Goal: Find specific page/section: Find specific page/section

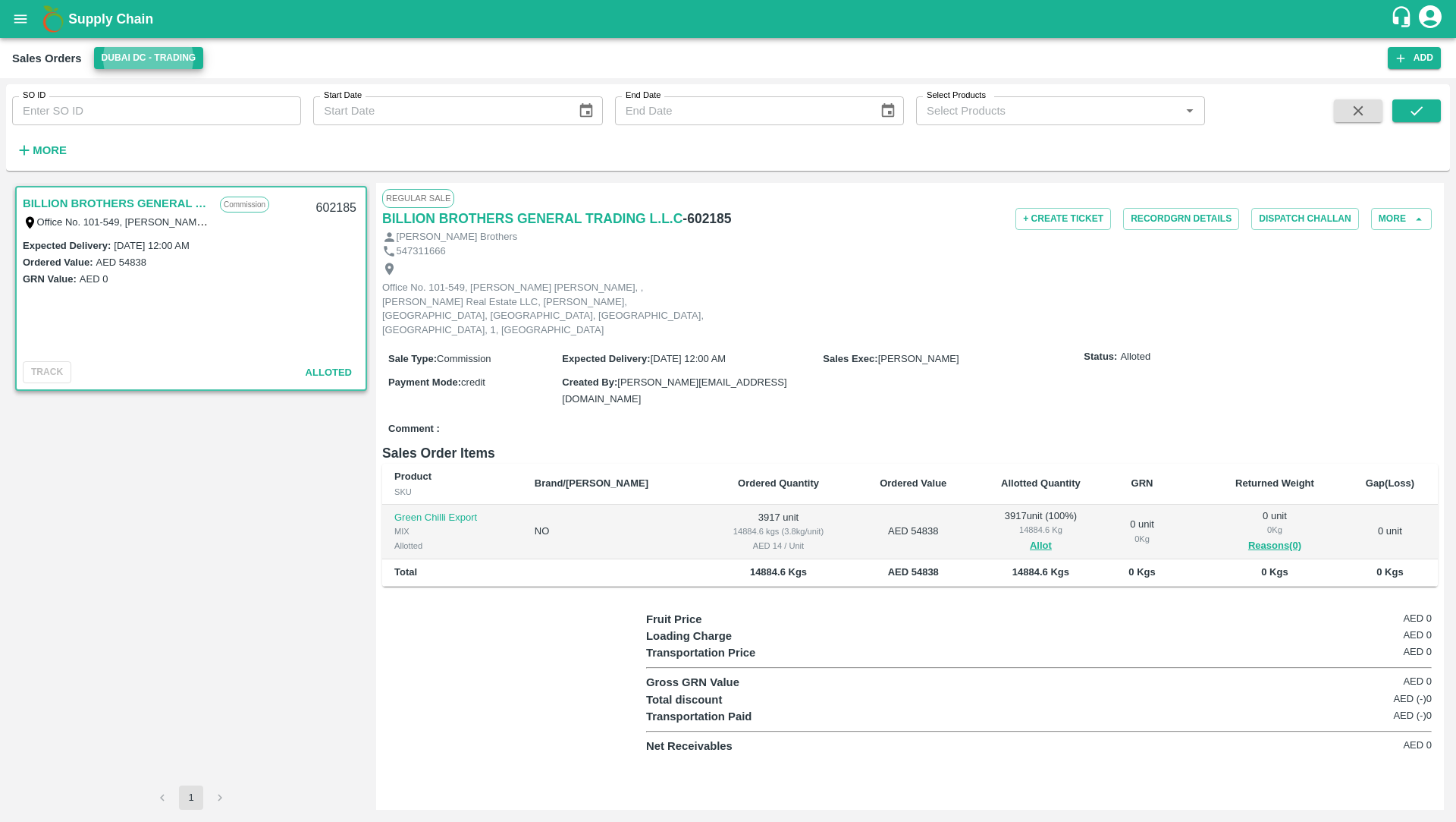
click at [126, 70] on div "Sales Orders Dubai DC - Trading Add" at bounding box center [728, 58] width 1456 height 40
click at [126, 66] on button "Dubai DC - Trading" at bounding box center [148, 58] width 110 height 22
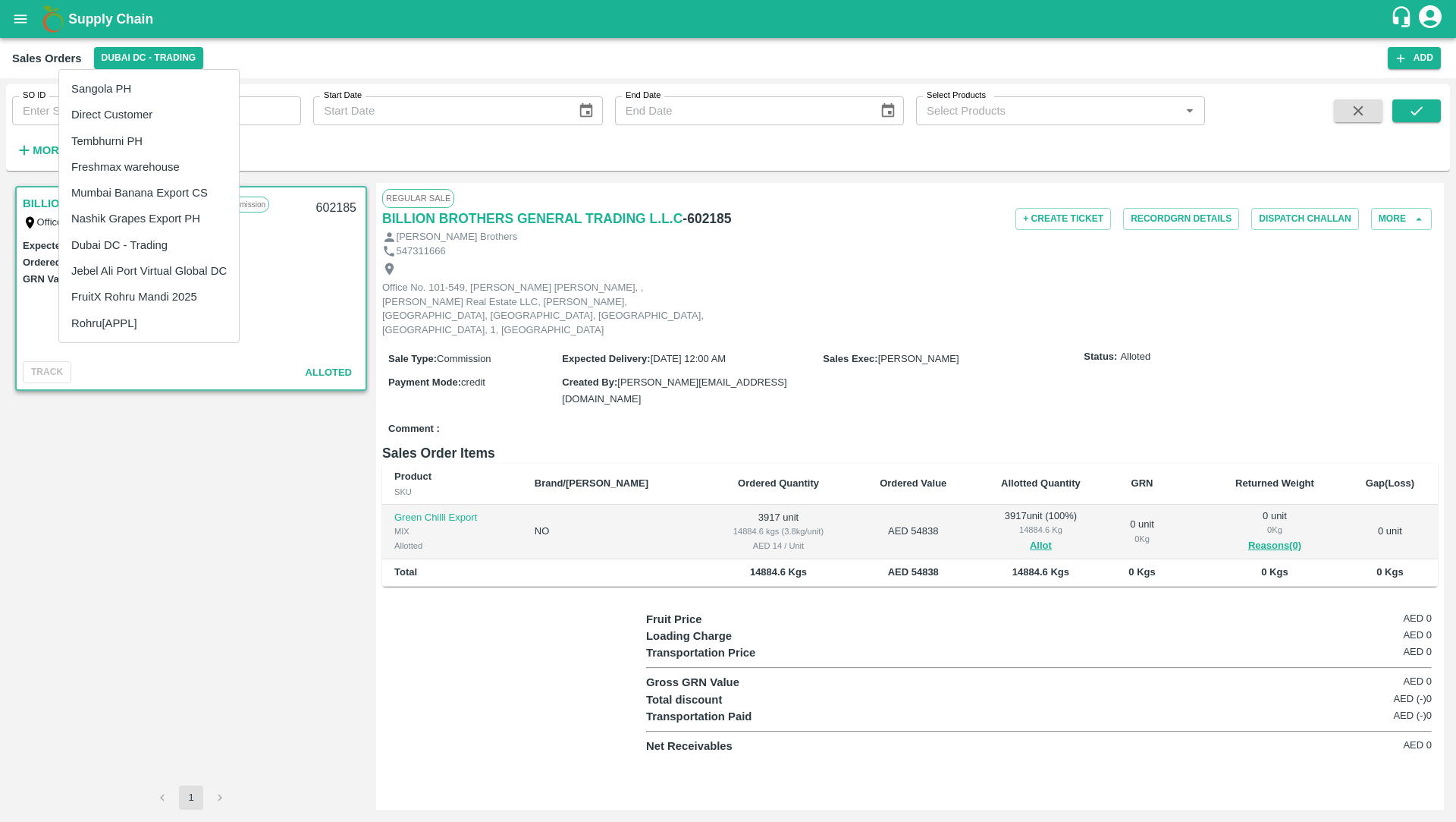
click at [19, 29] on div at bounding box center [728, 411] width 1456 height 822
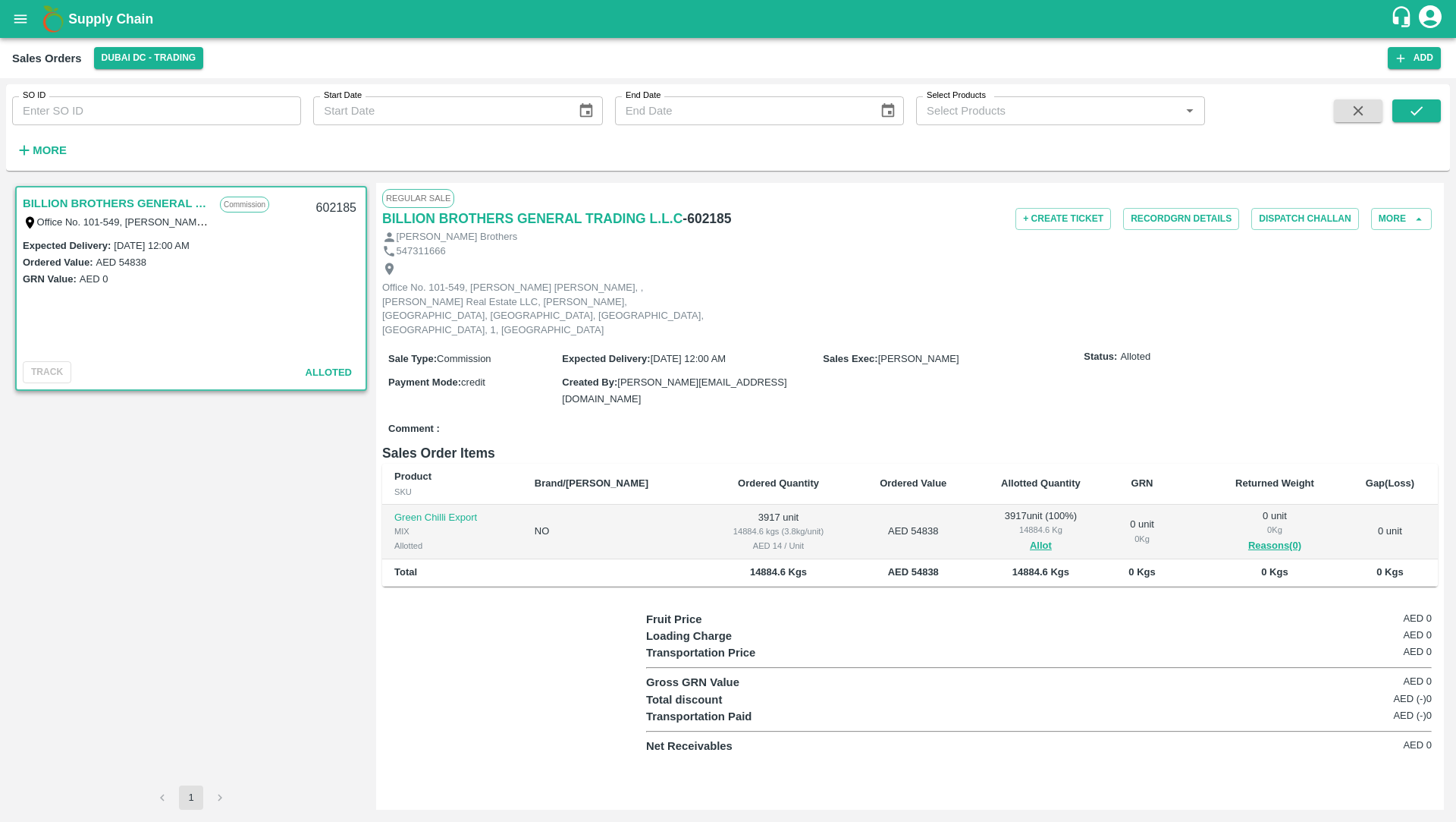
click at [22, 32] on button "open drawer" at bounding box center [20, 19] width 35 height 35
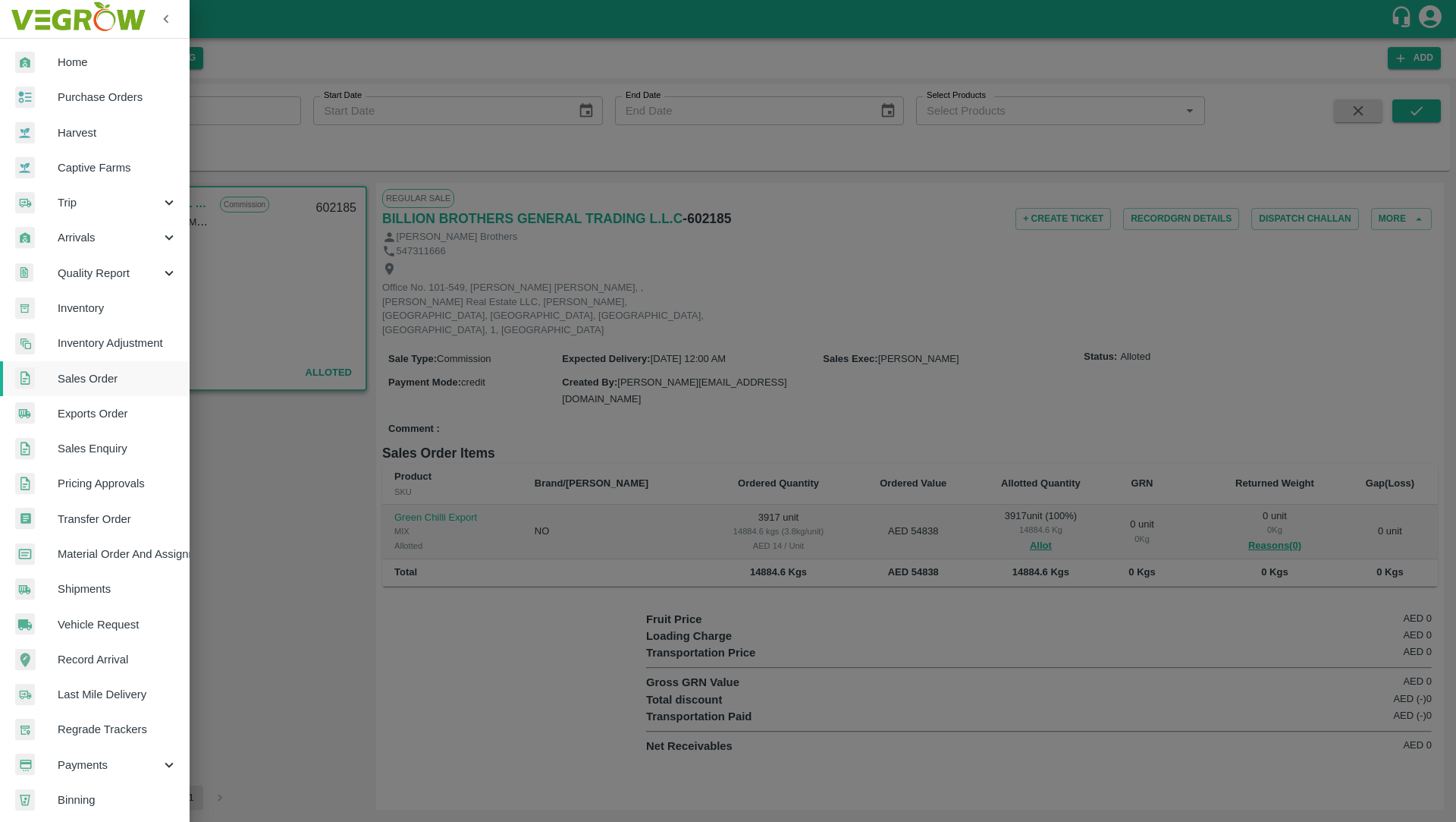
click at [39, 60] on div at bounding box center [36, 63] width 43 height 22
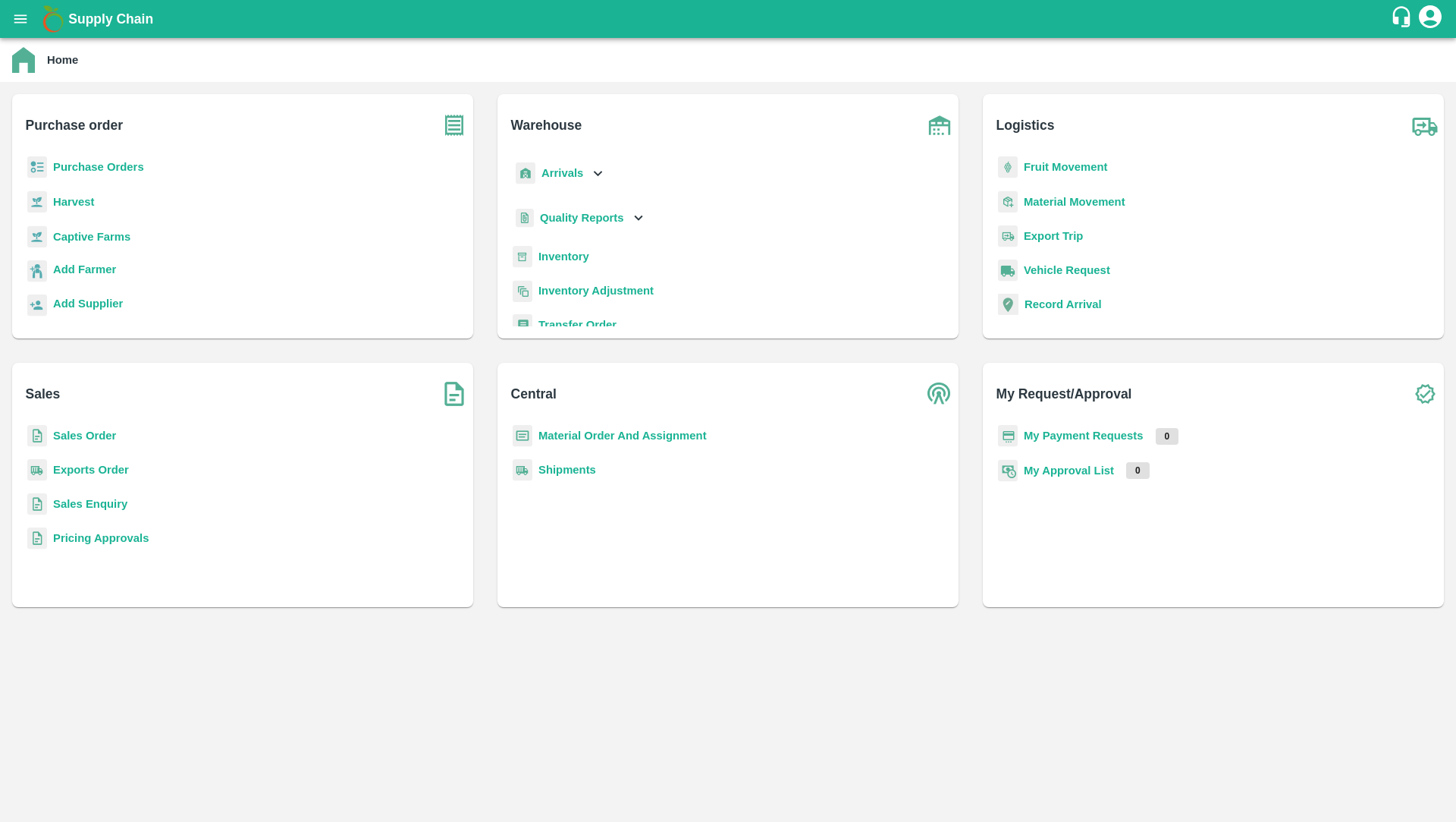
click at [93, 465] on b "Exports Order" at bounding box center [90, 469] width 76 height 12
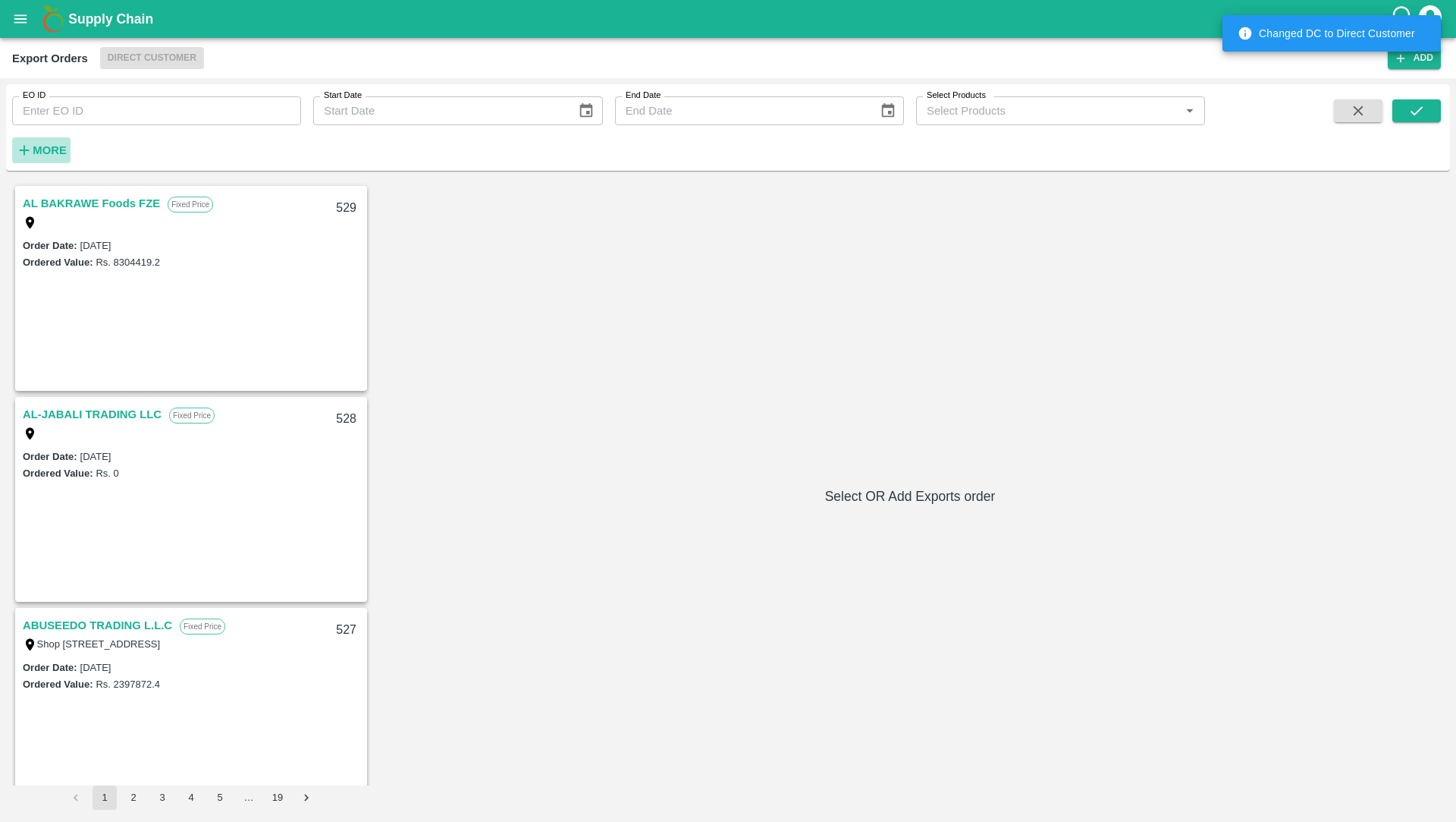
click at [49, 158] on h6 "More" at bounding box center [50, 150] width 35 height 20
click at [119, 165] on div "Select Customer   *" at bounding box center [157, 152] width 289 height 29
type input "chifu glob"
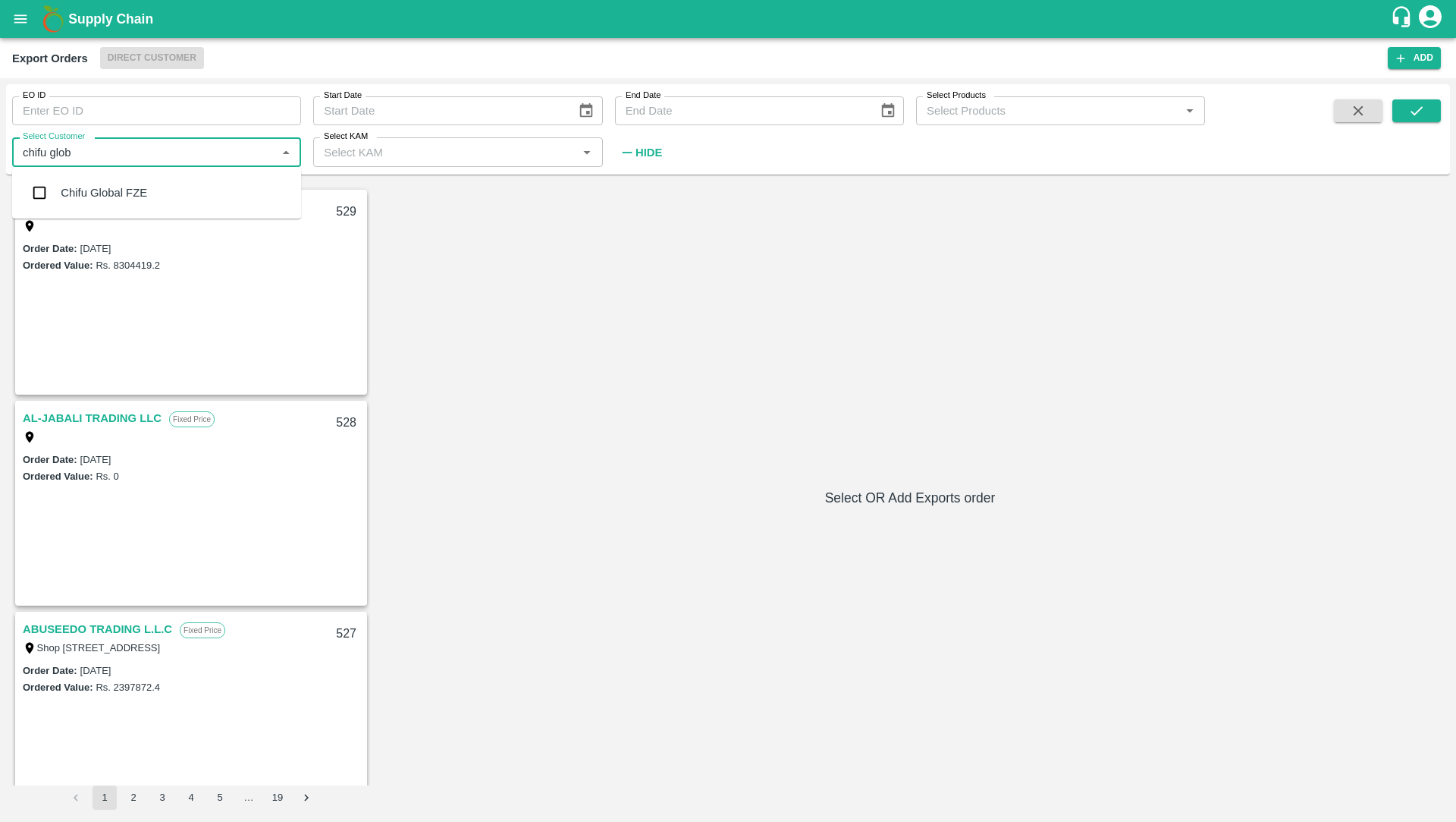
click at [124, 206] on div "Chifu Global FZE" at bounding box center [157, 192] width 289 height 39
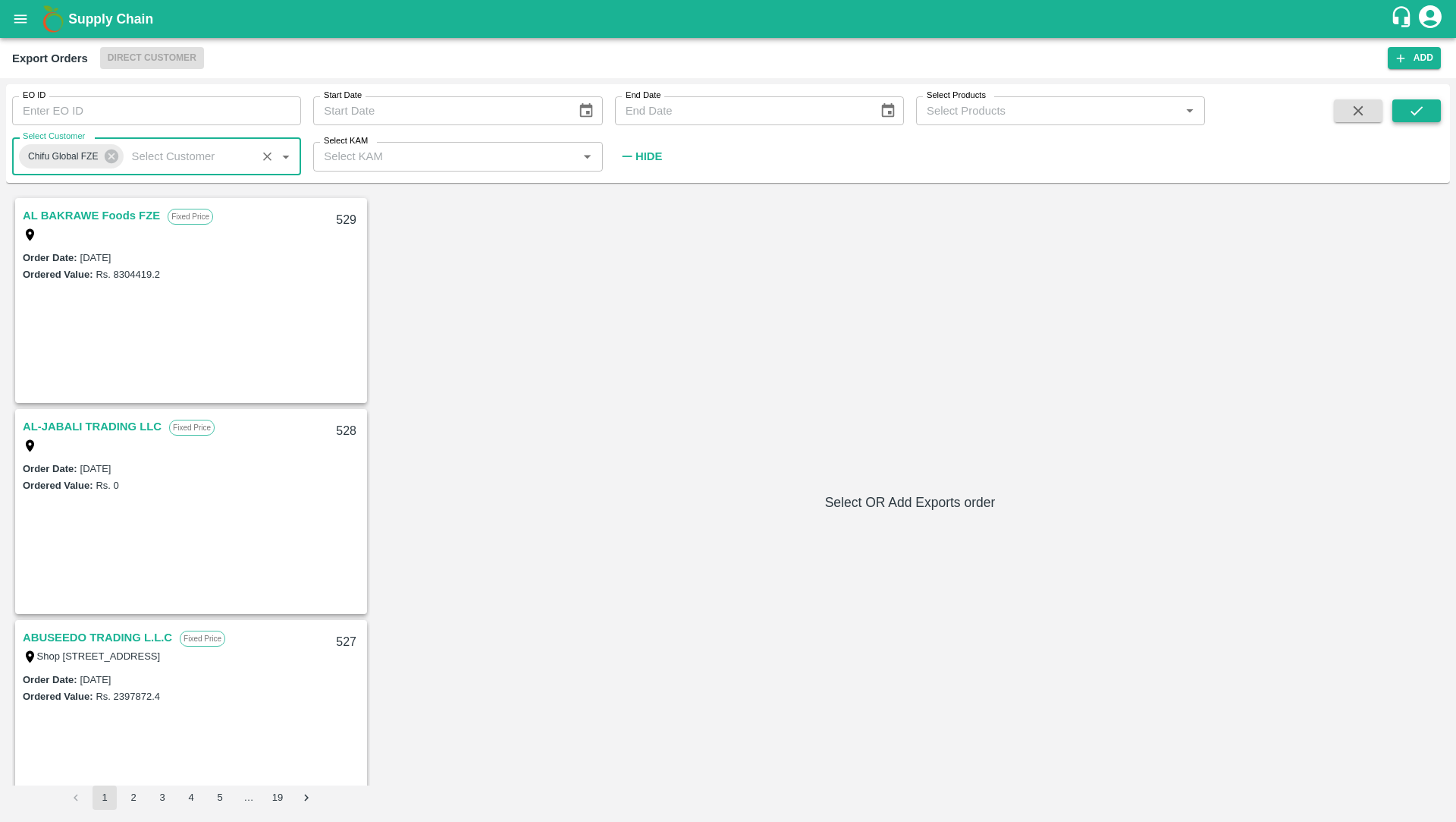
click at [1411, 108] on icon "submit" at bounding box center [1417, 111] width 16 height 16
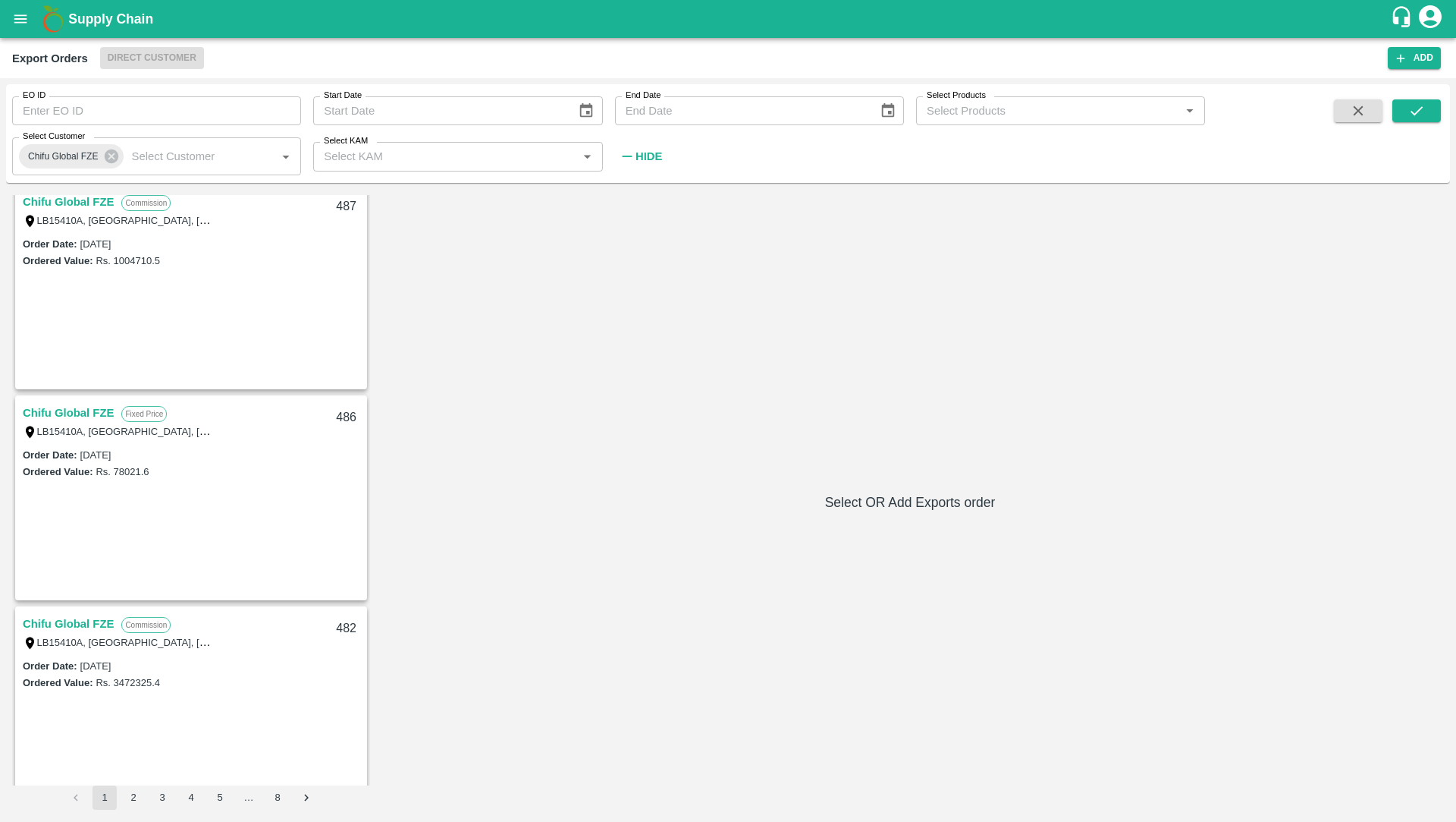
scroll to position [1451, 0]
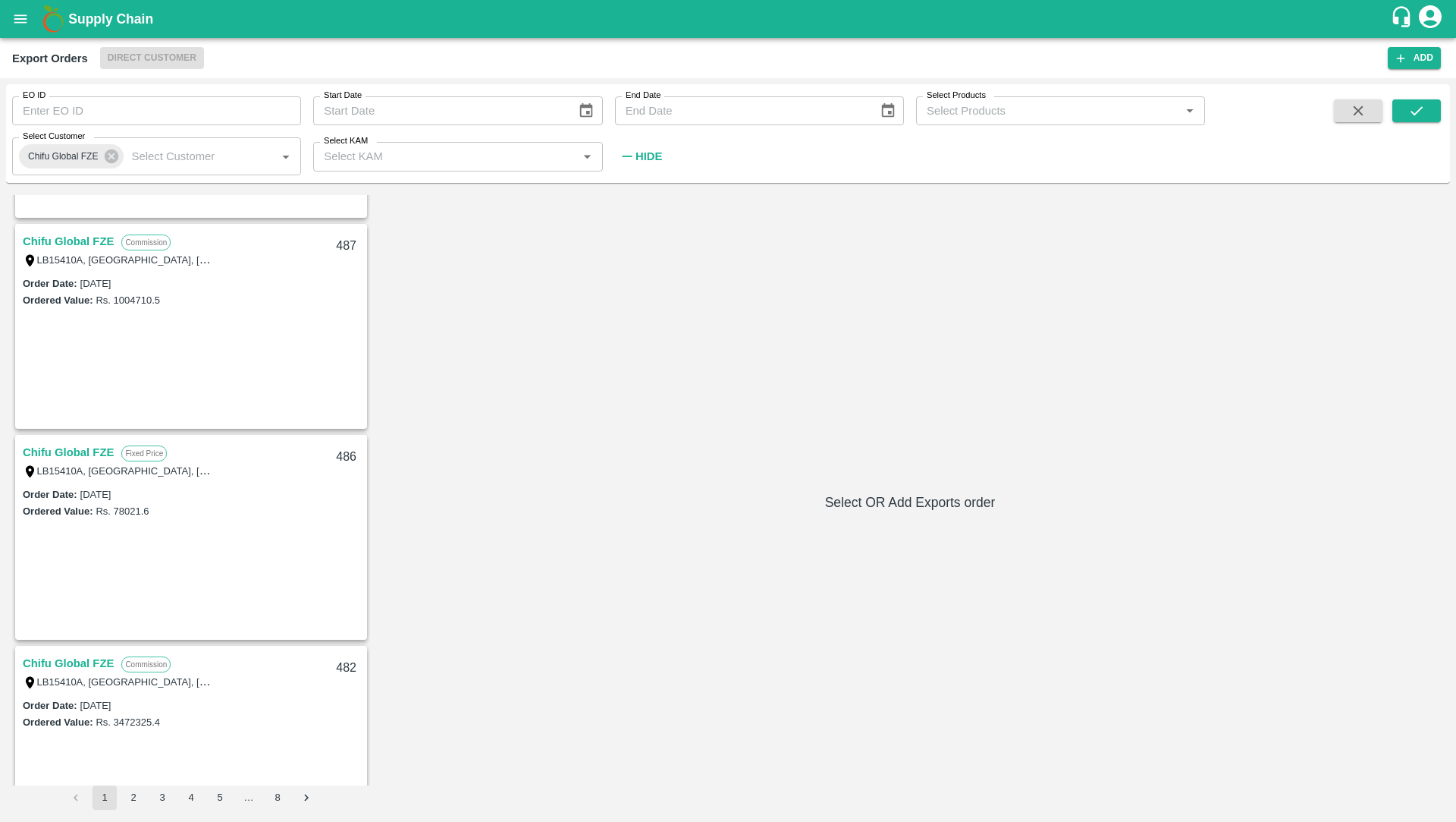
click at [84, 467] on label "LB15410A, [GEOGRAPHIC_DATA], [GEOGRAPHIC_DATA], [GEOGRAPHIC_DATA], [GEOGRAPHIC_…" at bounding box center [277, 470] width 479 height 12
click at [84, 451] on link "Chifu Global FZE" at bounding box center [68, 452] width 91 height 20
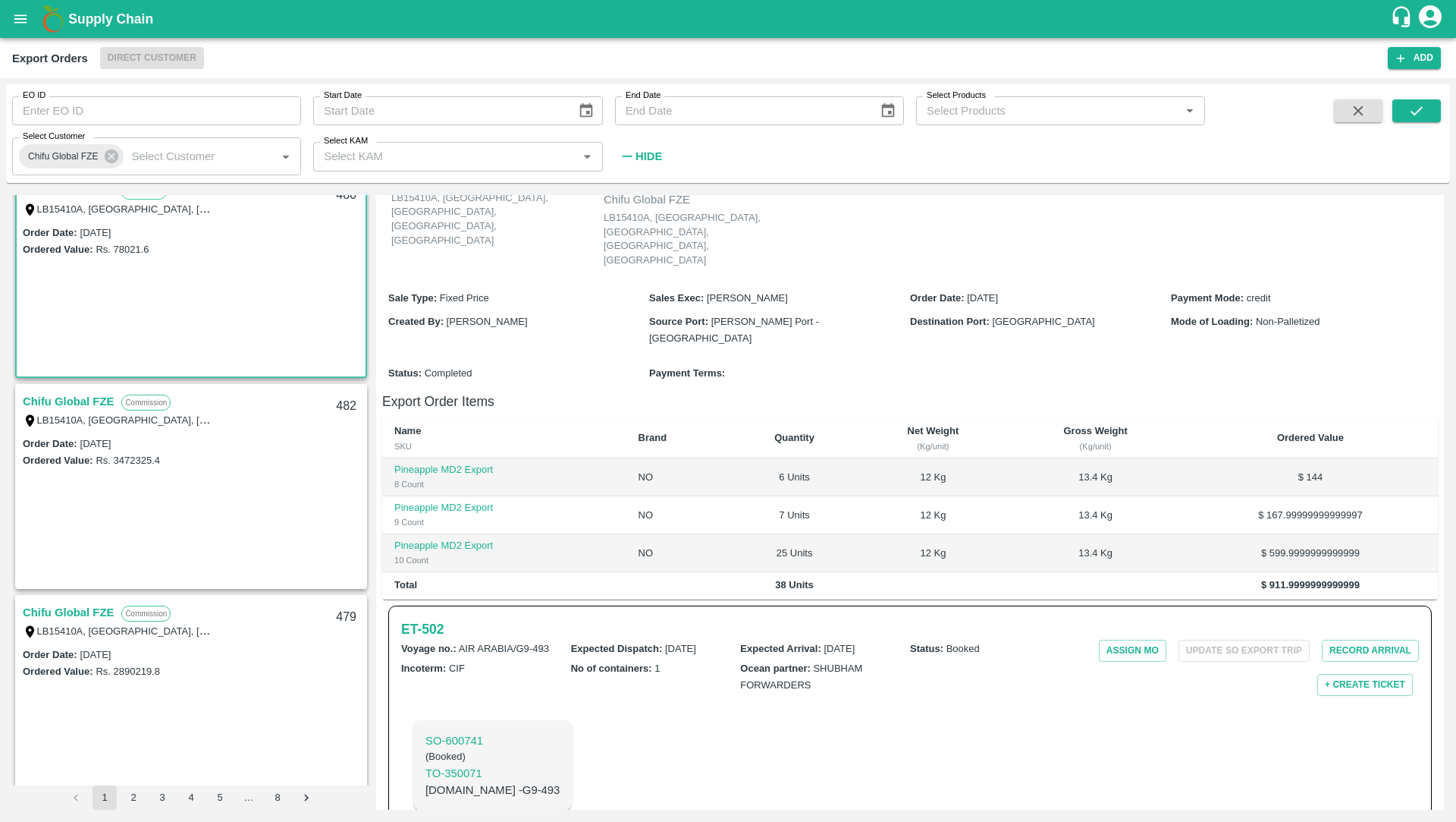
scroll to position [1839, 0]
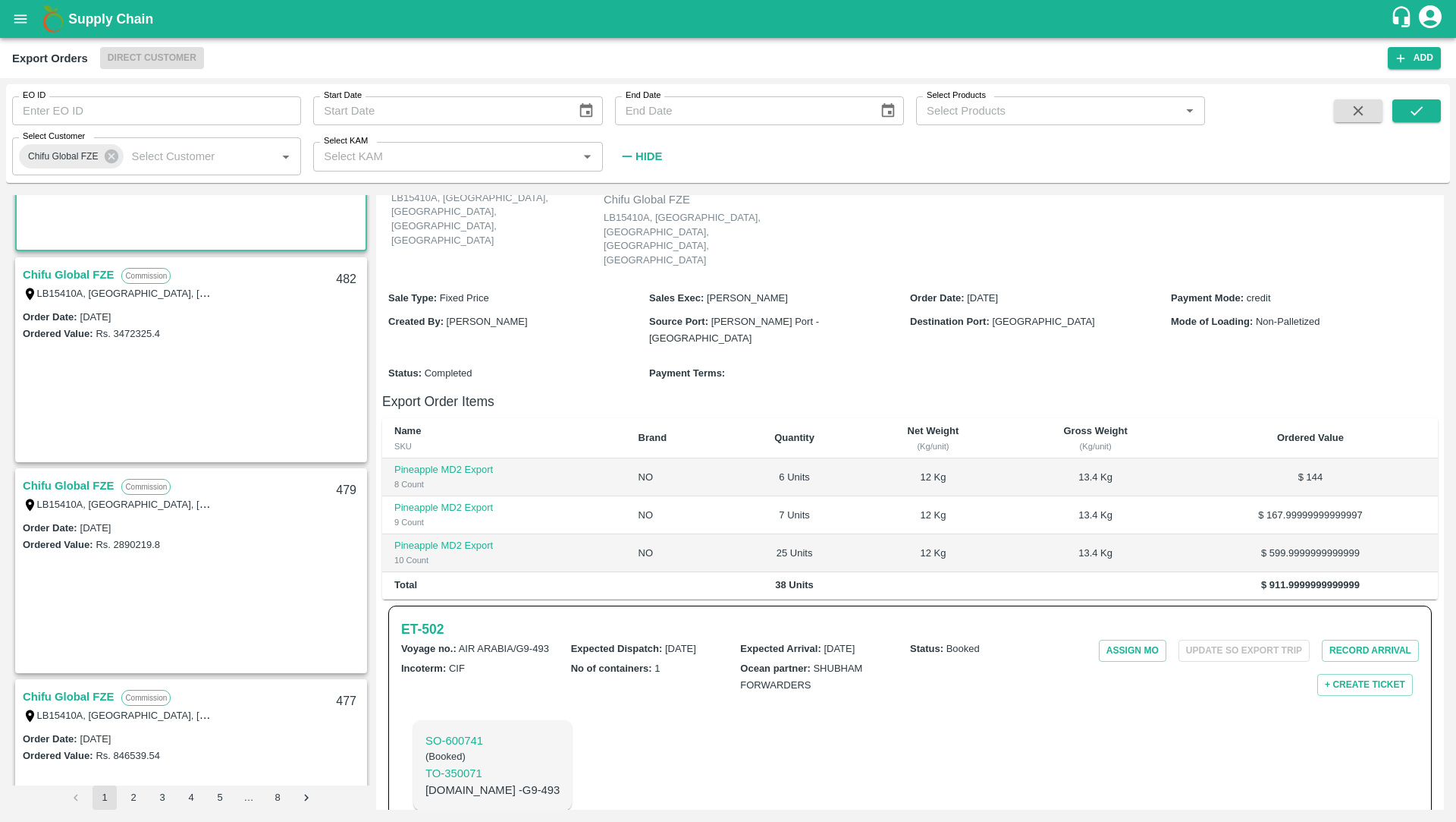
click at [79, 490] on link "Chifu Global FZE" at bounding box center [68, 486] width 91 height 20
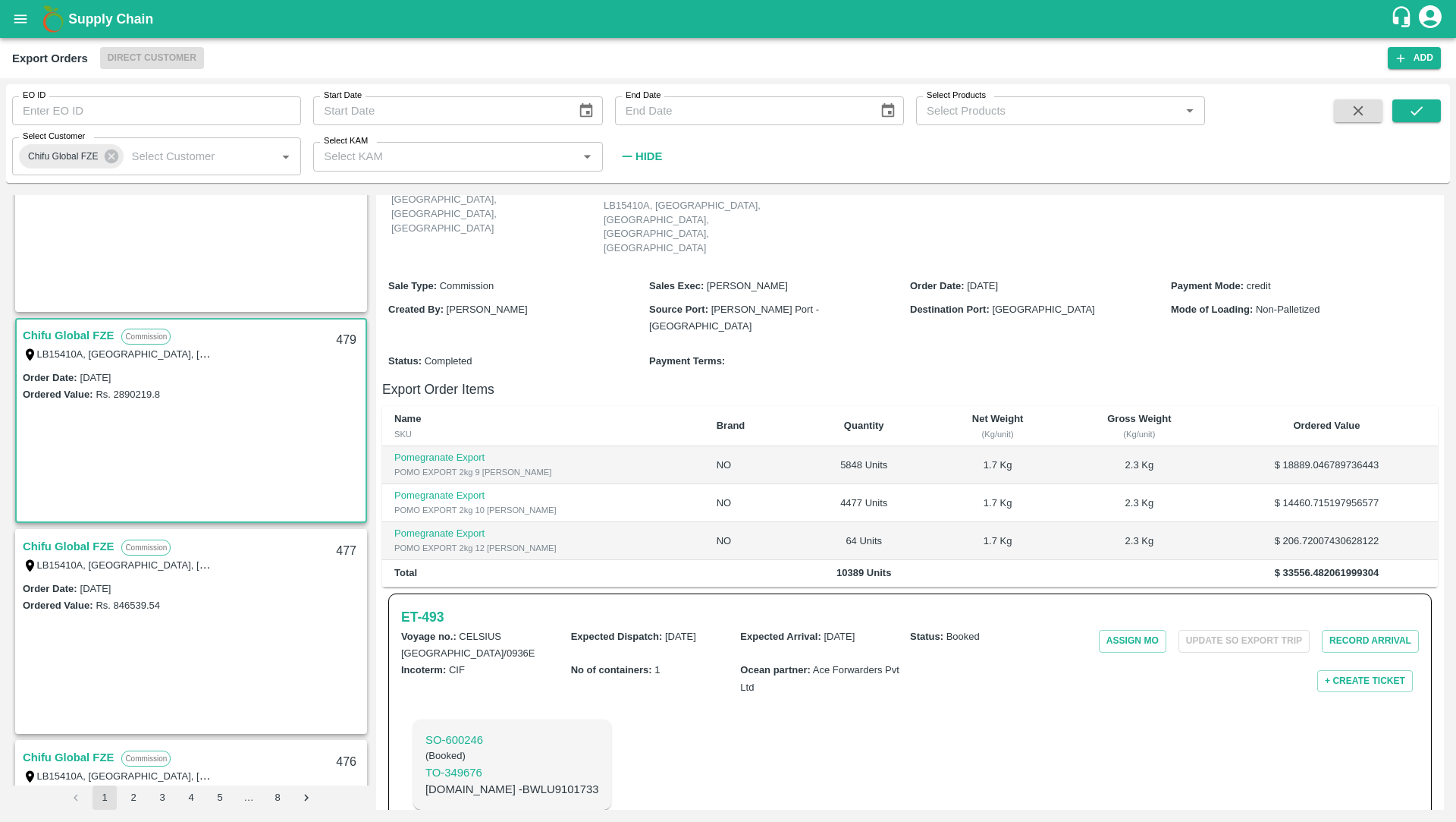
scroll to position [1991, 0]
click at [82, 552] on link "Chifu Global FZE" at bounding box center [68, 545] width 91 height 20
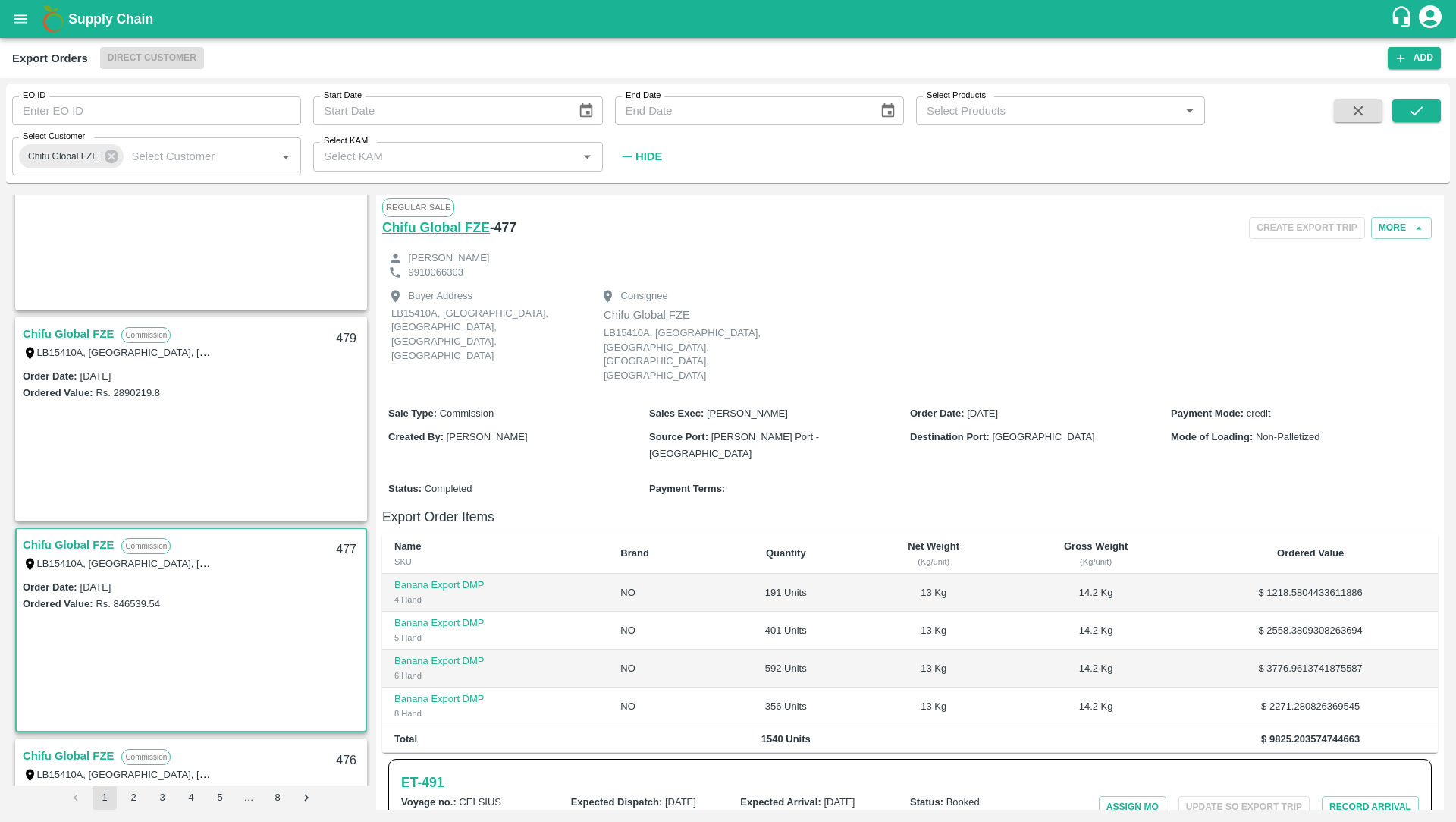
click at [464, 229] on h6 "Chifu Global FZE" at bounding box center [436, 227] width 107 height 21
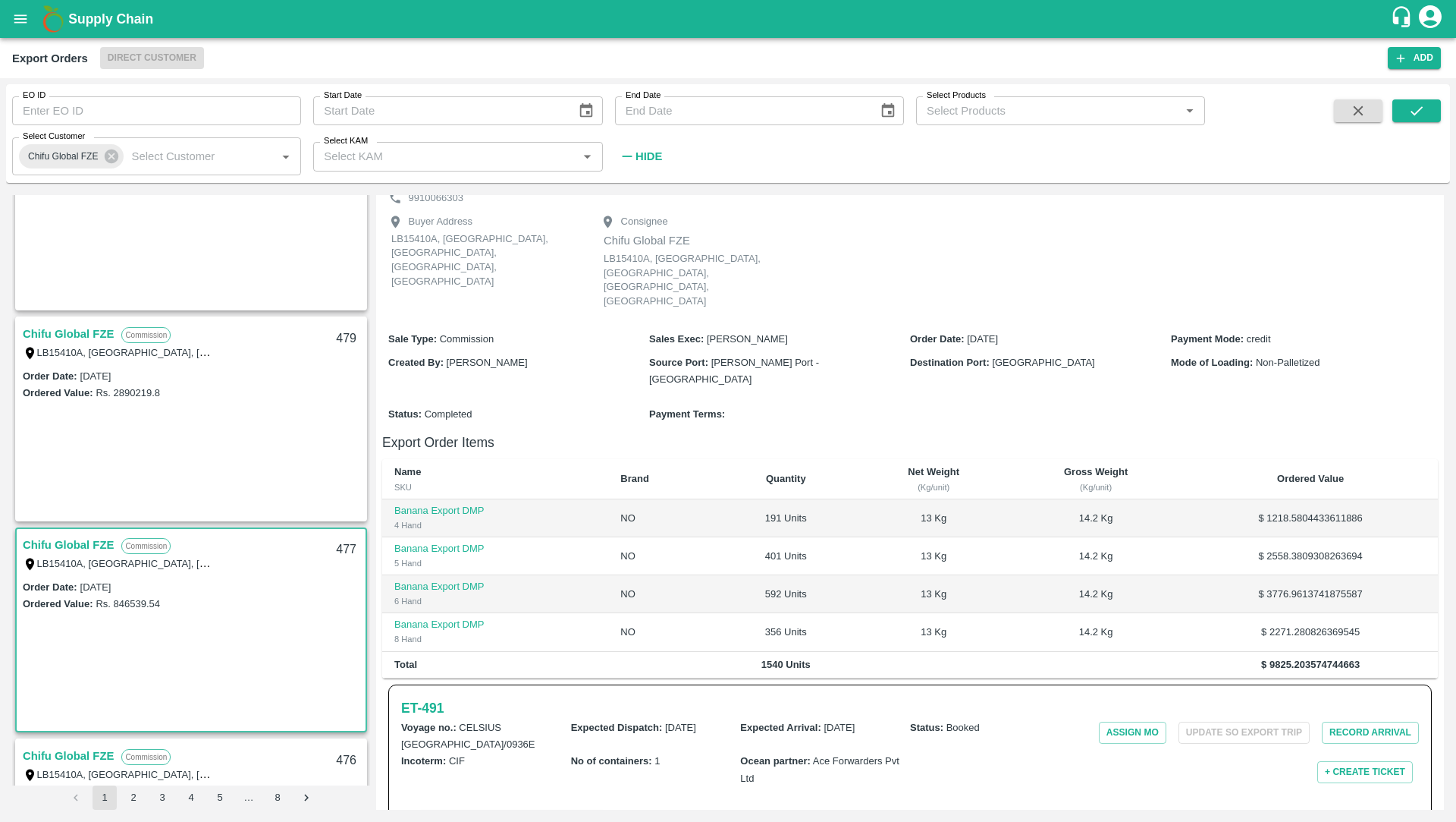
scroll to position [166, 0]
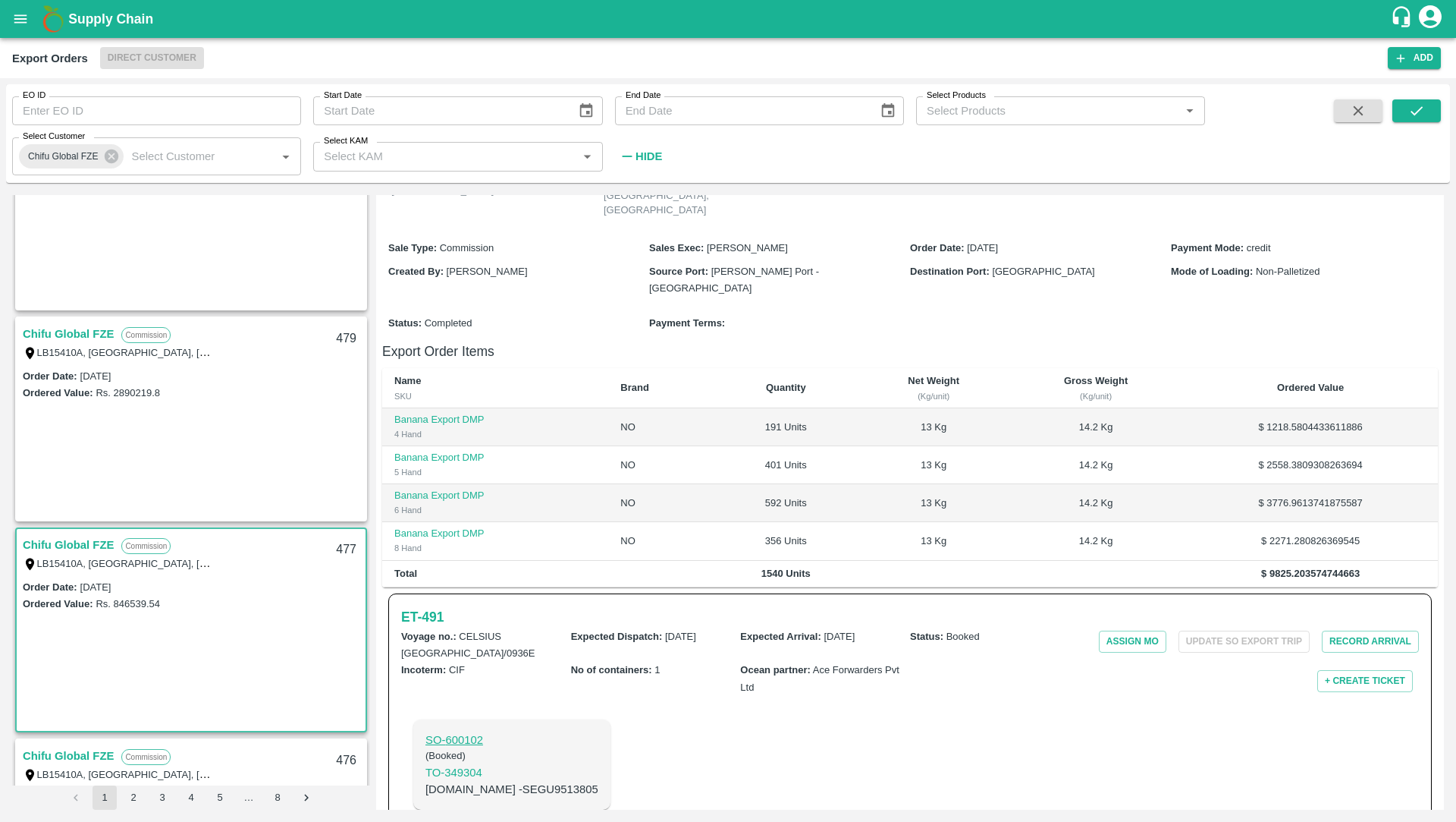
click at [462, 732] on p "SO- 600102" at bounding box center [512, 740] width 173 height 16
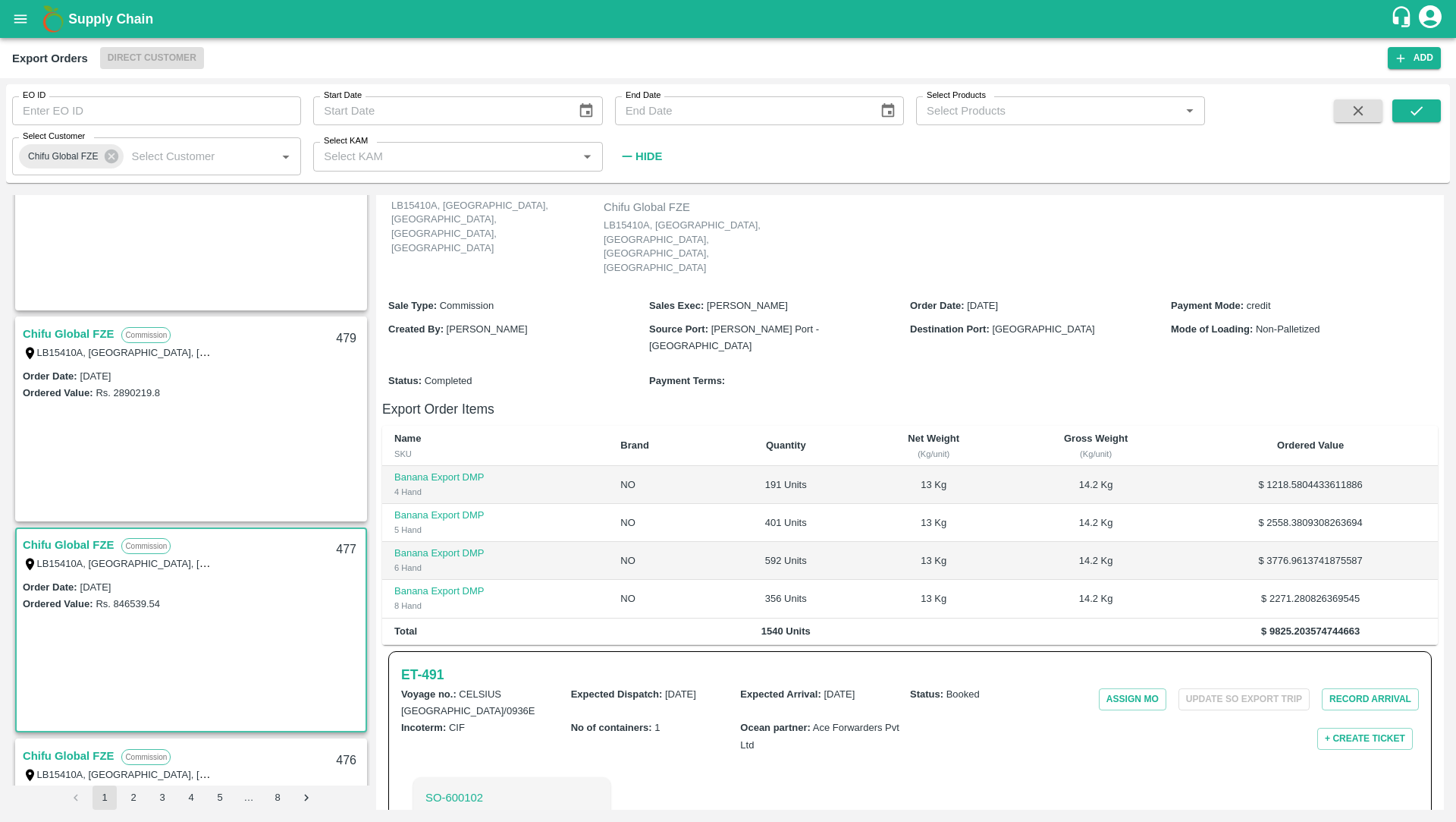
scroll to position [132, 0]
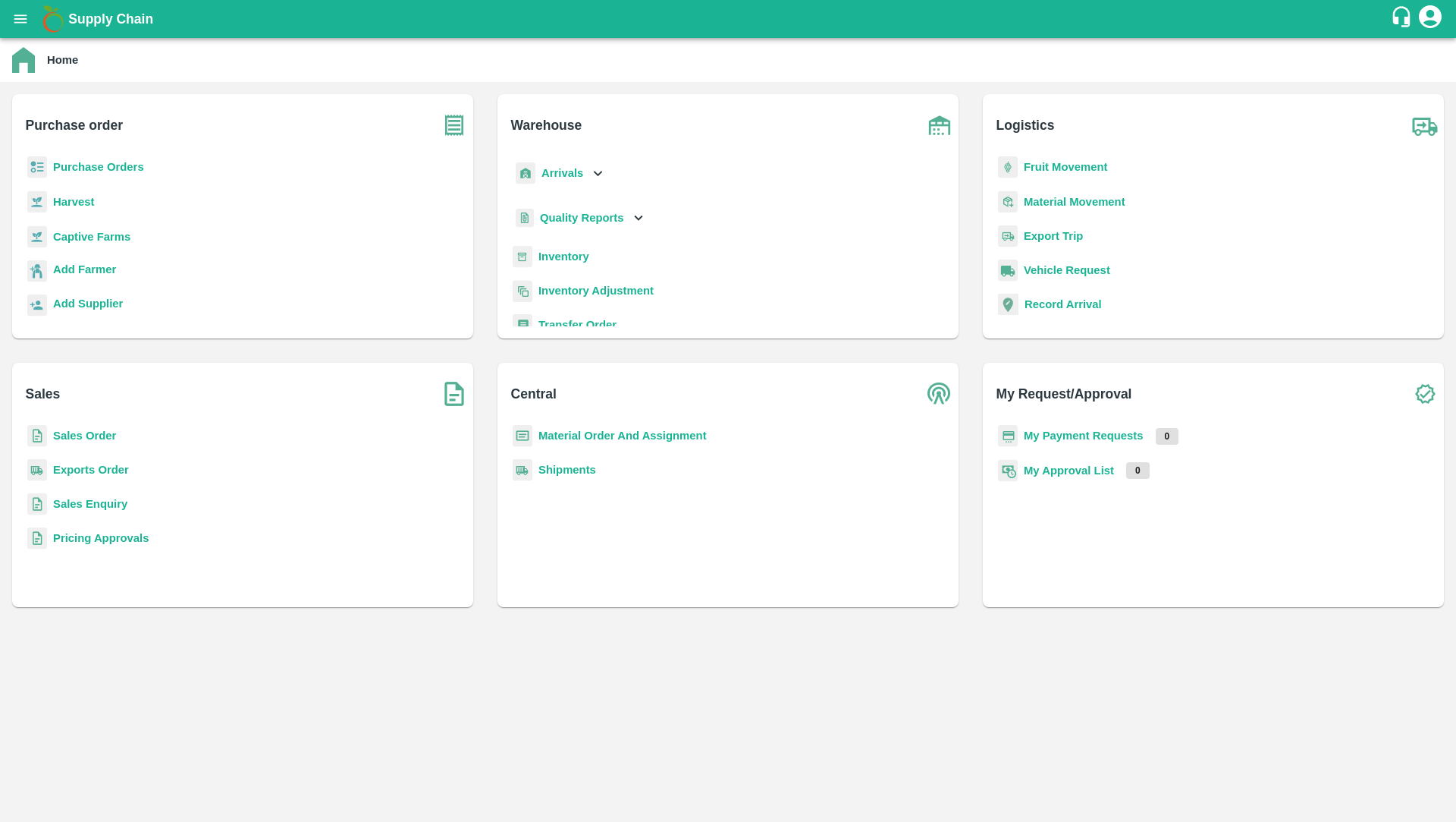
click at [81, 432] on b "Sales Order" at bounding box center [84, 435] width 63 height 12
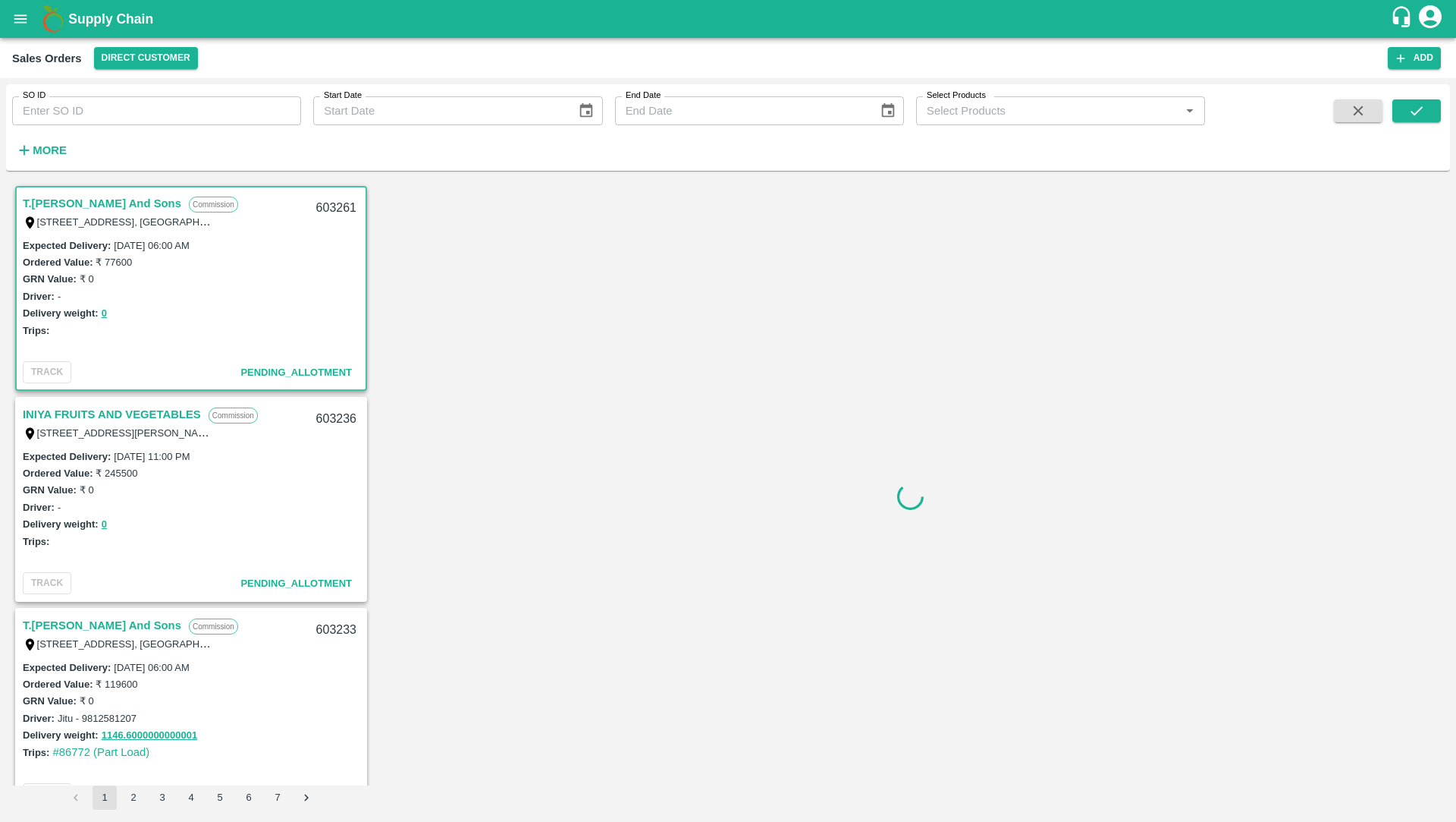
click at [45, 160] on button "More" at bounding box center [41, 150] width 58 height 25
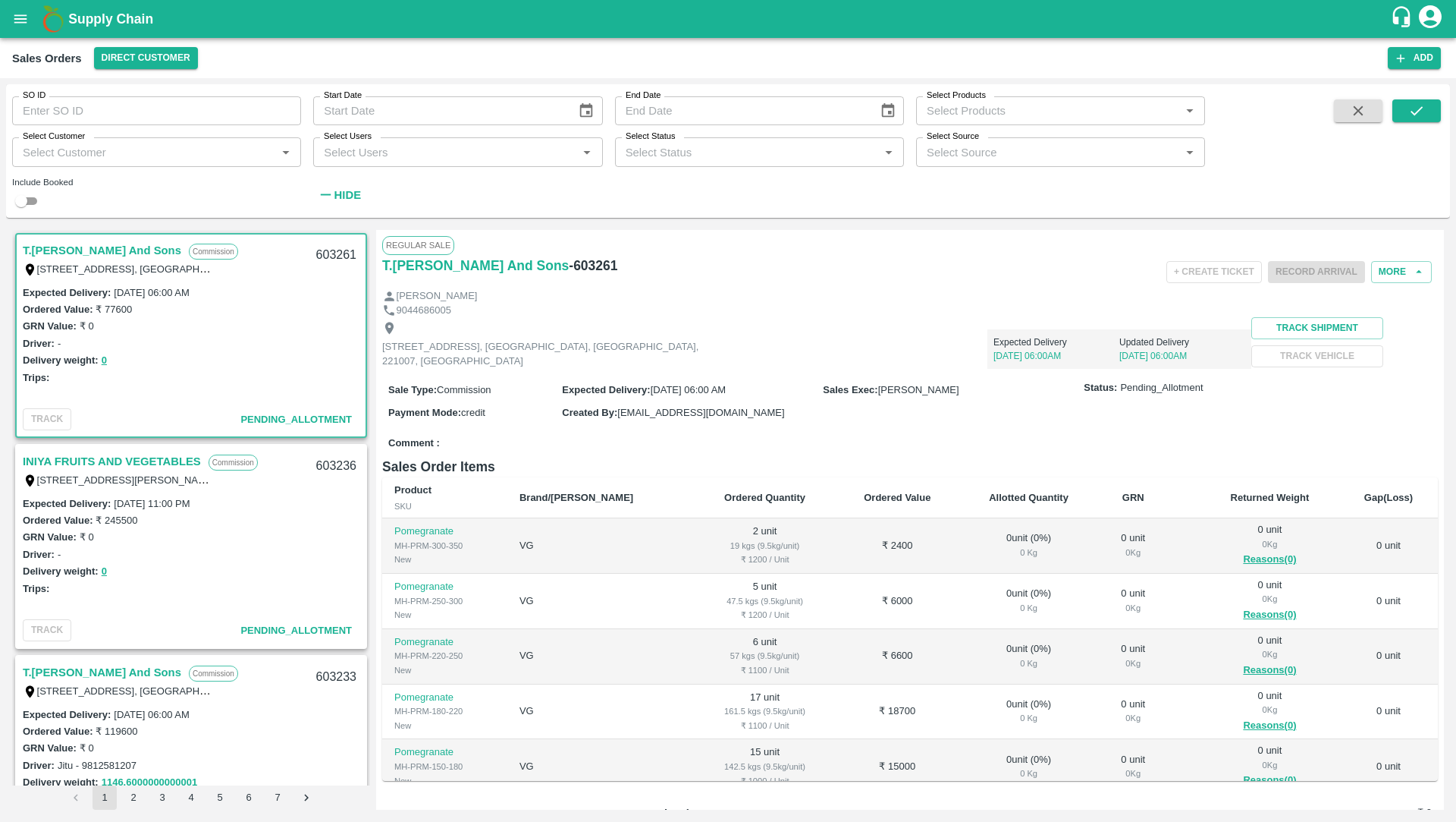
click at [230, 148] on input "Select Customer" at bounding box center [144, 152] width 255 height 20
type input "a"
click at [551, 163] on div "Select Users   *" at bounding box center [458, 152] width 289 height 29
type input "[PERSON_NAME]"
click at [478, 203] on div "[PERSON_NAME]" at bounding box center [458, 192] width 289 height 39
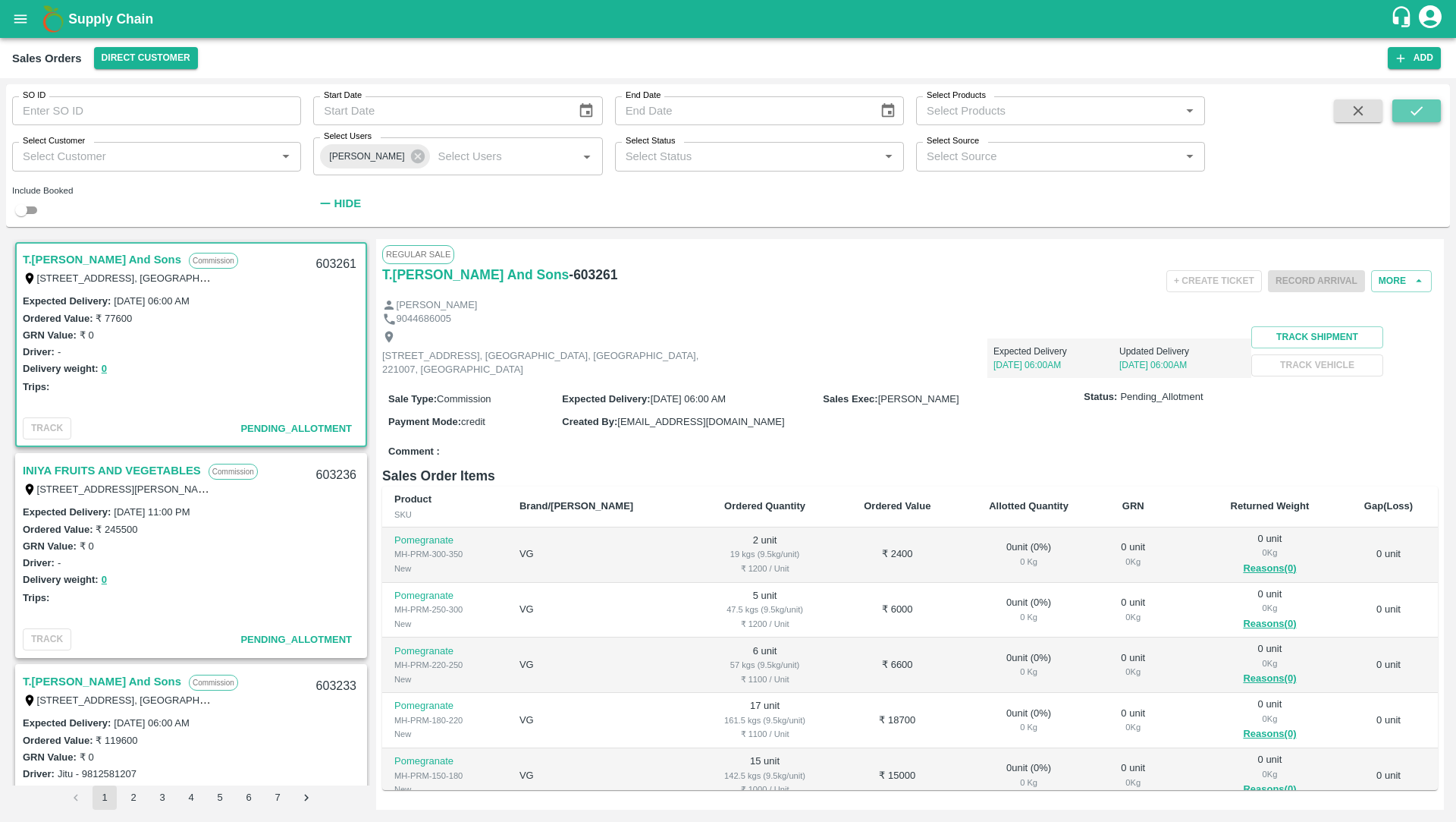
click at [1418, 107] on icon "submit" at bounding box center [1417, 111] width 16 height 16
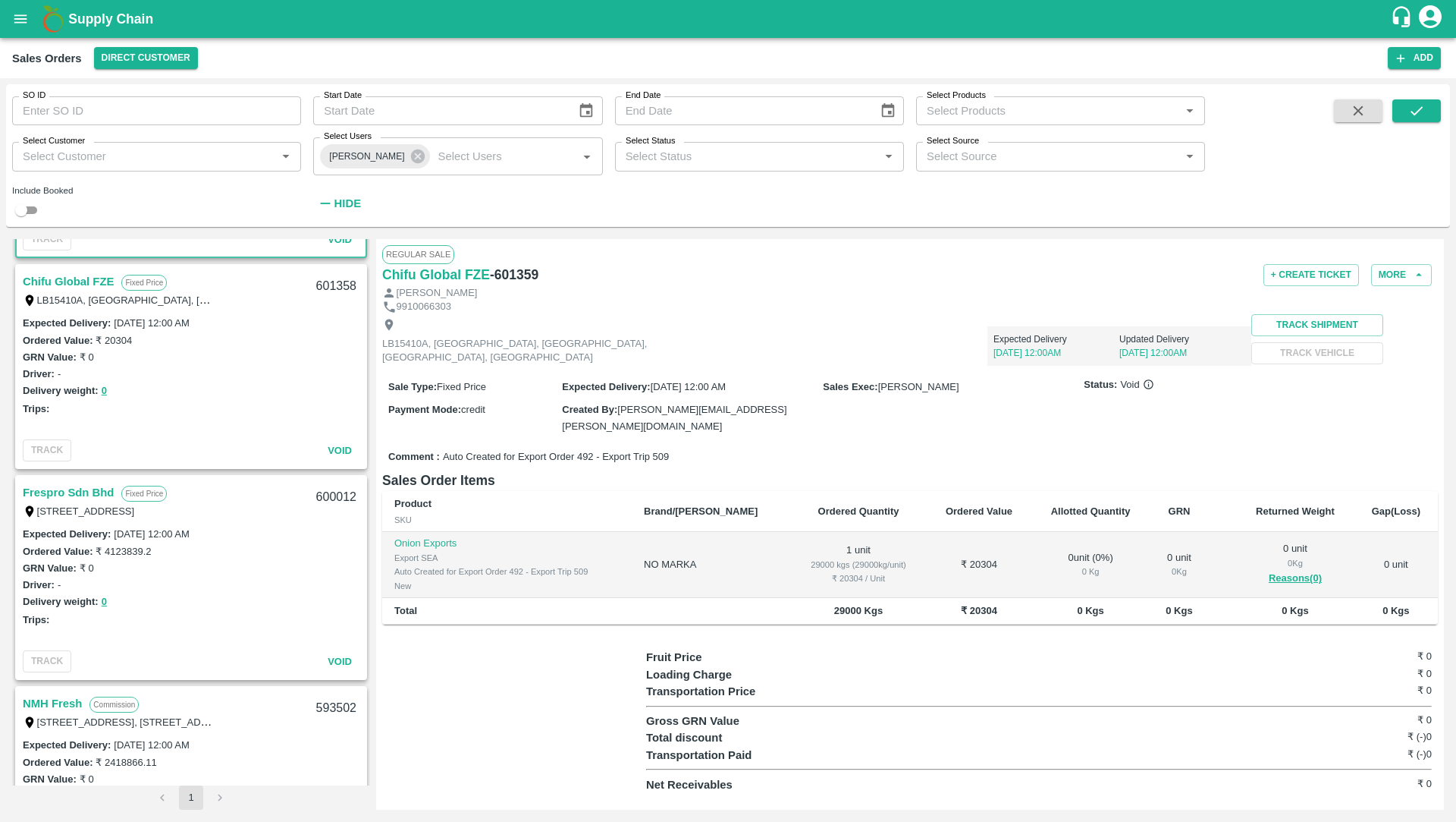
scroll to position [298, 0]
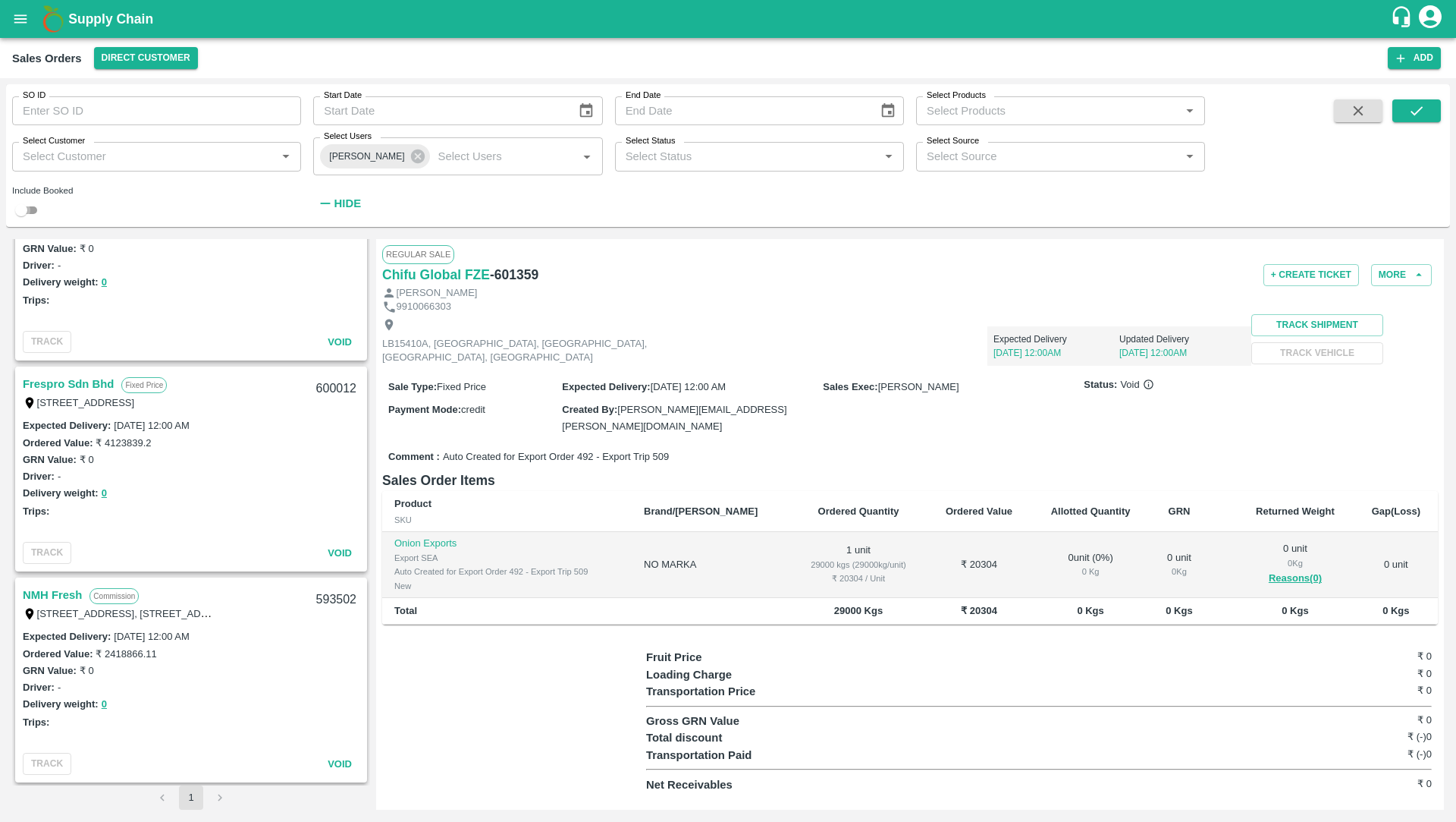
click at [21, 209] on input "checkbox" at bounding box center [21, 210] width 55 height 18
checkbox input "true"
click at [1417, 121] on button "submit" at bounding box center [1416, 110] width 48 height 23
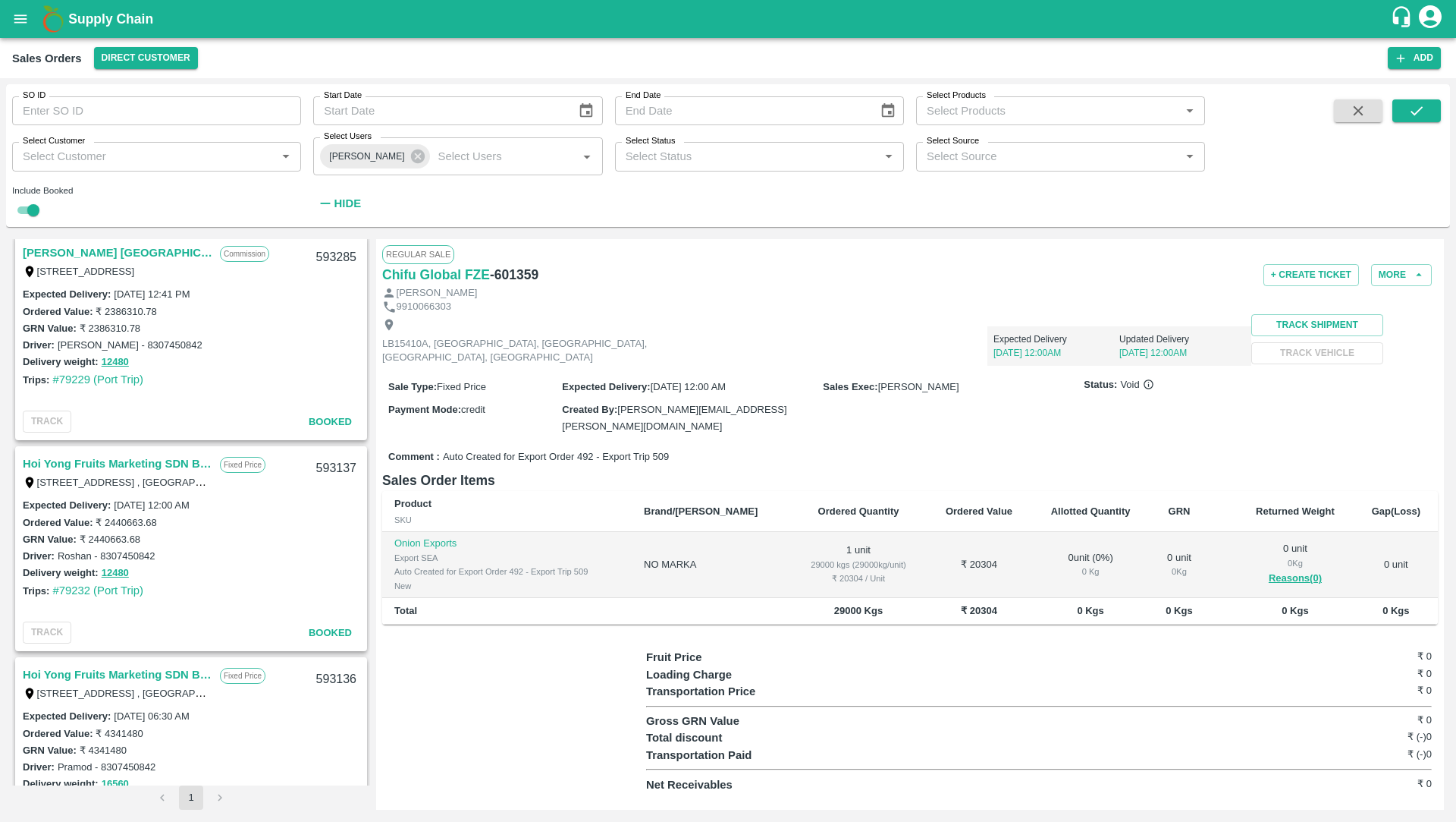
scroll to position [2123, 0]
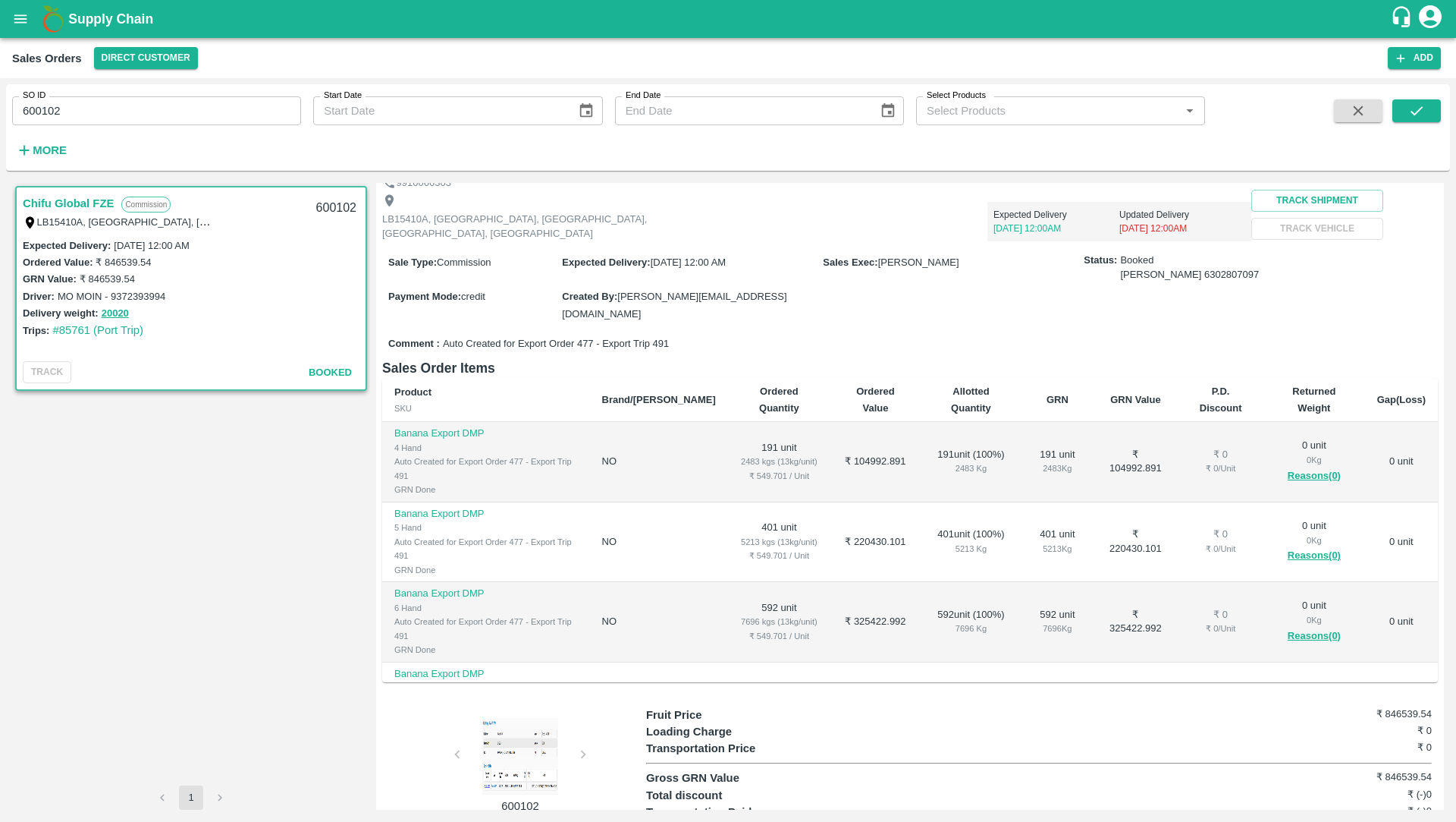
scroll to position [96, 0]
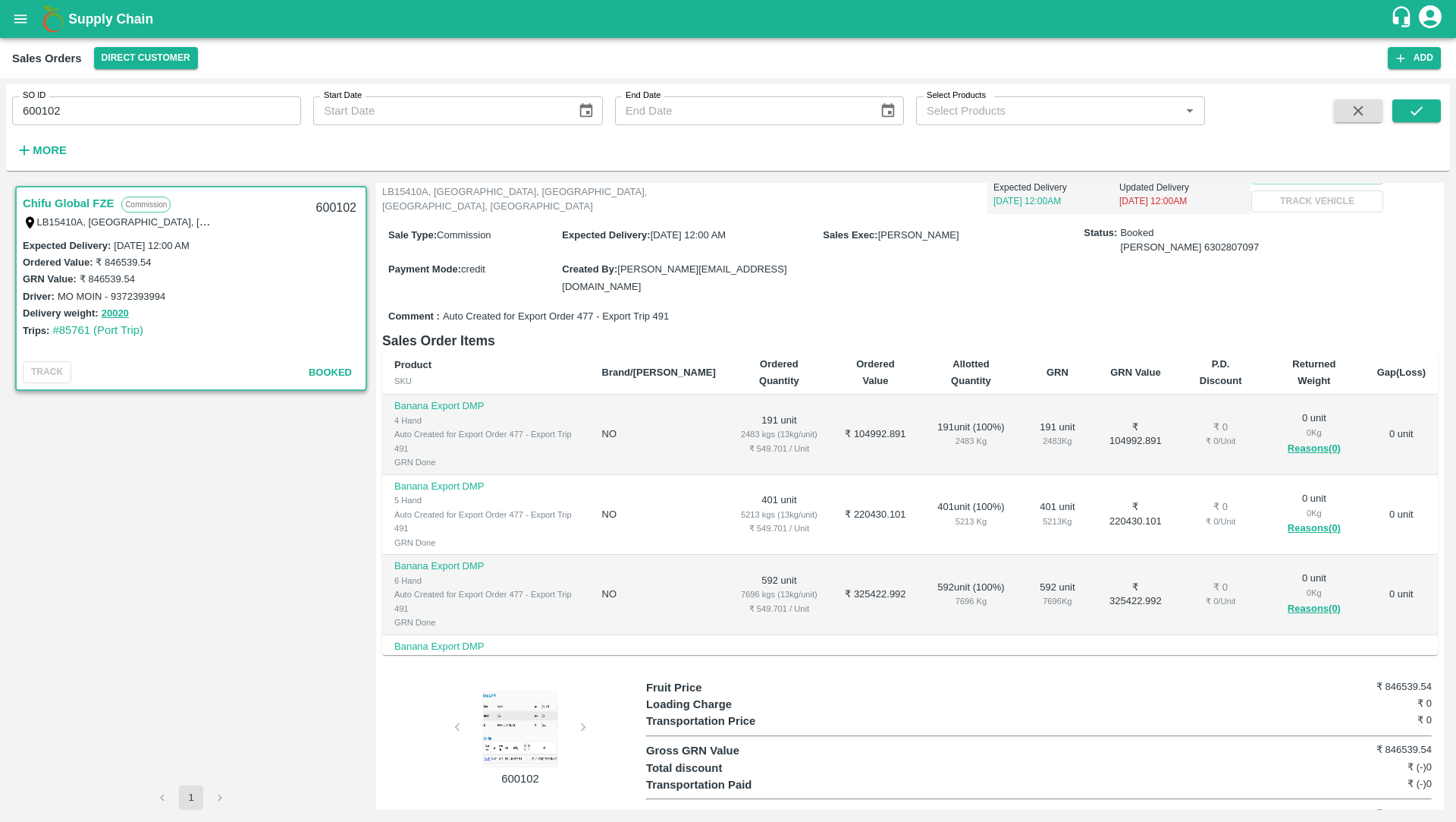
click at [526, 723] on div at bounding box center [520, 728] width 114 height 76
